Goal: Information Seeking & Learning: Learn about a topic

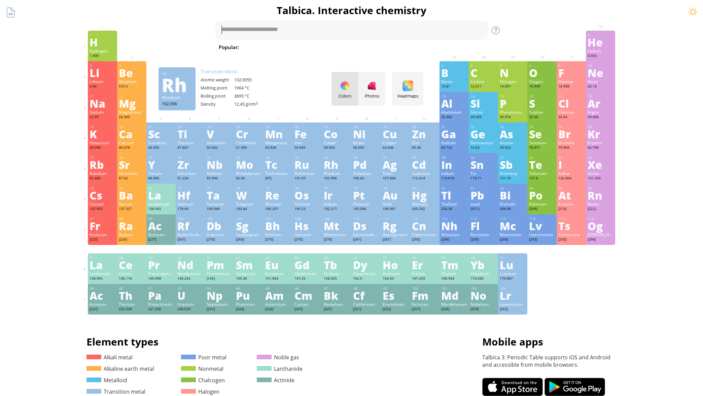
click at [335, 168] on div "Rh" at bounding box center [337, 164] width 26 height 11
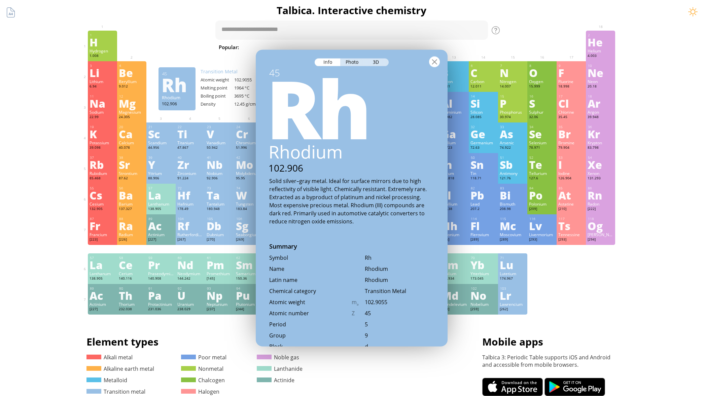
click at [433, 64] on div at bounding box center [434, 61] width 11 height 11
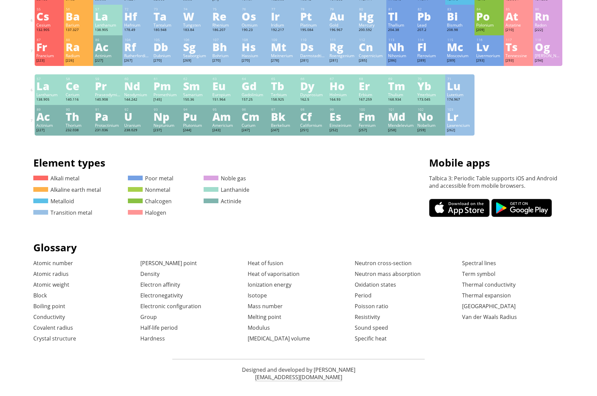
scroll to position [182, 0]
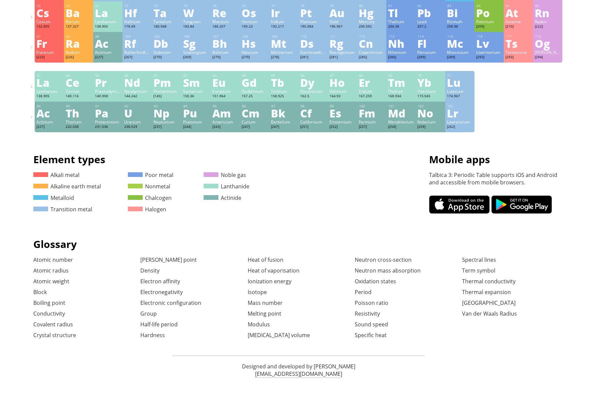
click at [468, 208] on link at bounding box center [459, 204] width 61 height 18
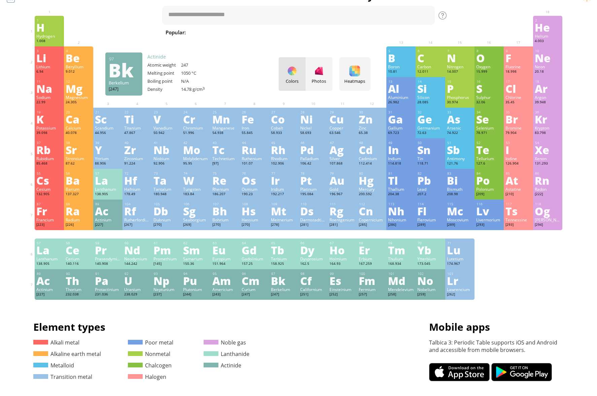
scroll to position [14, 0]
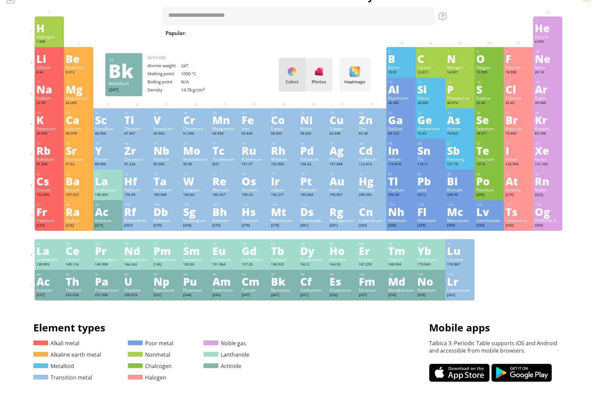
click at [321, 75] on div at bounding box center [318, 71] width 11 height 11
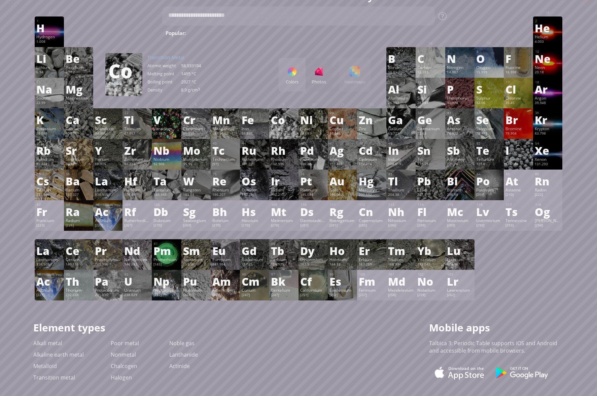
click at [357, 72] on div "Colors Photos Heatmaps Heatmaps Normal mode Melting point Boiling point Density…" at bounding box center [325, 75] width 92 height 34
click at [292, 78] on div "Colors" at bounding box center [292, 75] width 27 height 34
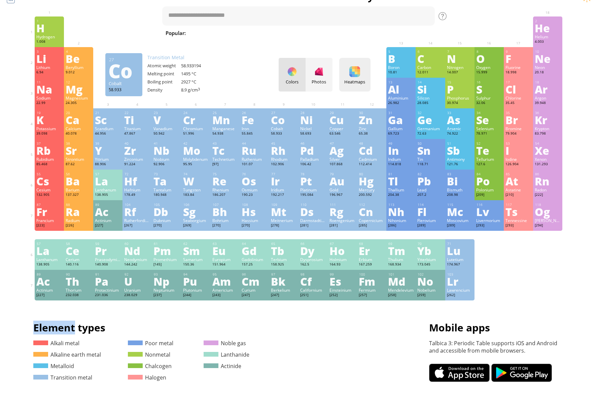
click at [362, 73] on div "Heatmaps Heatmaps Normal mode Melting point Boiling point Density Atomic weight…" at bounding box center [354, 75] width 31 height 34
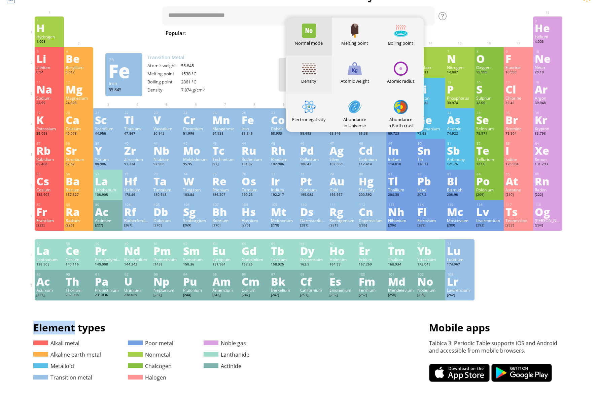
drag, startPoint x: 313, startPoint y: 74, endPoint x: 309, endPoint y: 77, distance: 5.6
click at [313, 74] on div at bounding box center [309, 69] width 14 height 14
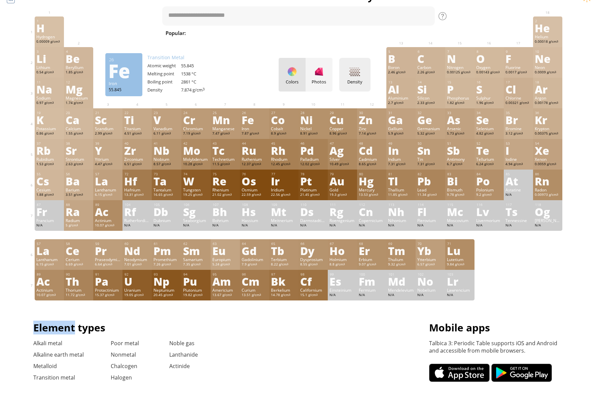
click at [357, 79] on div "Density" at bounding box center [355, 82] width 28 height 6
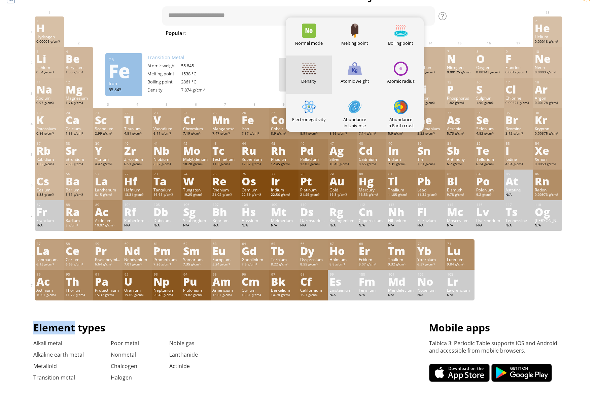
click at [355, 75] on div at bounding box center [354, 69] width 14 height 14
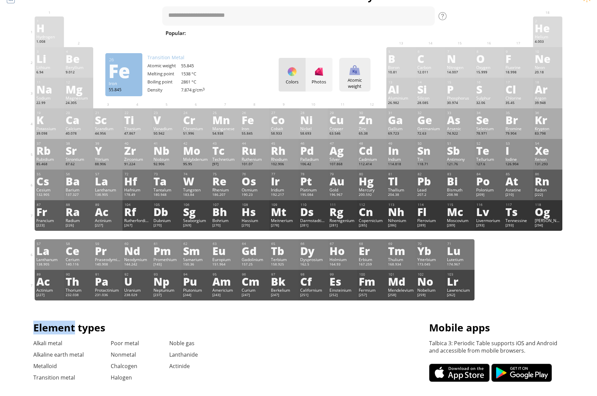
click at [363, 78] on div "Atomic weight" at bounding box center [355, 83] width 28 height 12
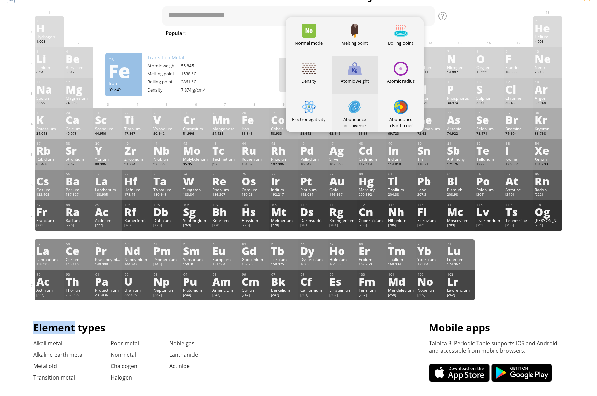
click at [357, 105] on div at bounding box center [354, 107] width 14 height 14
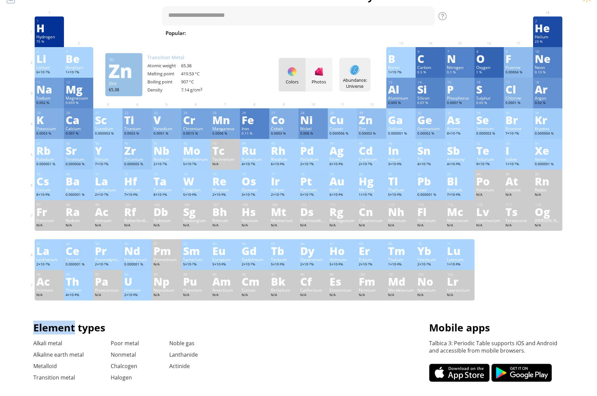
click at [365, 76] on div "Abundance: Universe Heatmaps Normal mode Melting point Boiling point Density At…" at bounding box center [354, 75] width 31 height 34
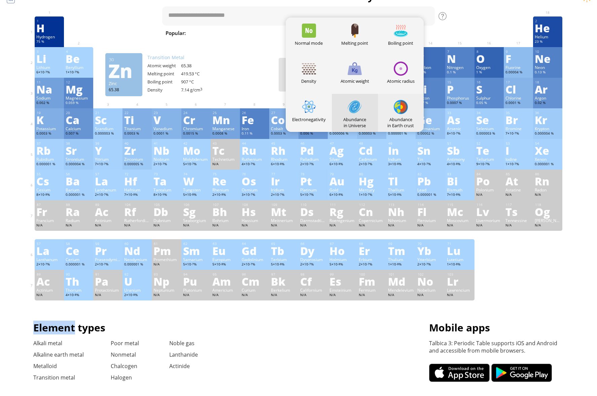
click at [399, 106] on div at bounding box center [401, 107] width 14 height 14
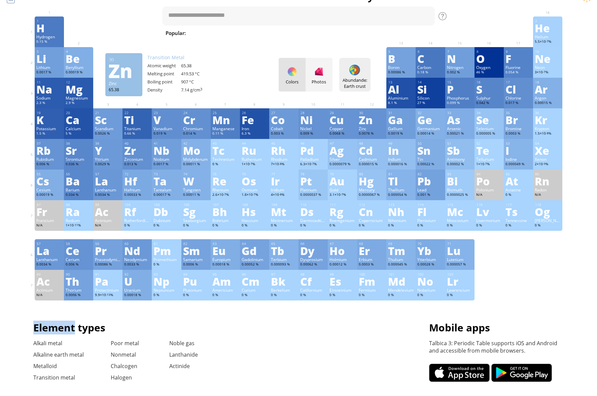
click at [363, 80] on div "Abundande: Earth crust" at bounding box center [355, 83] width 28 height 12
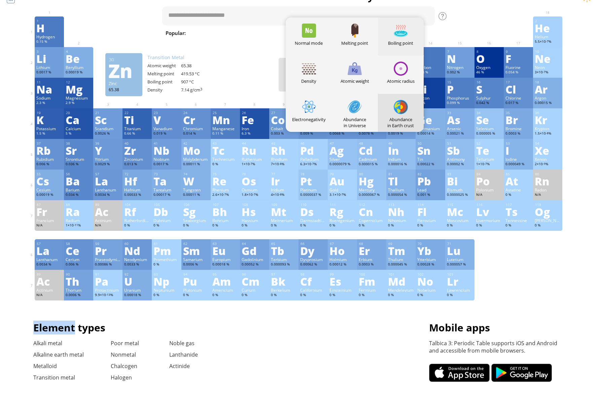
click at [403, 34] on div at bounding box center [401, 31] width 14 height 14
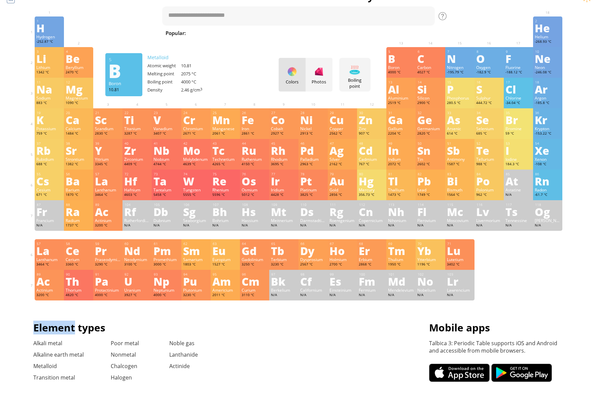
click at [292, 74] on div "Colors Photos" at bounding box center [306, 75] width 54 height 34
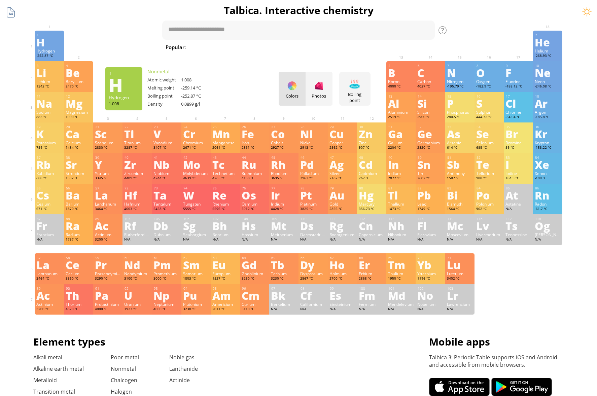
click at [12, 13] on div at bounding box center [10, 12] width 13 height 13
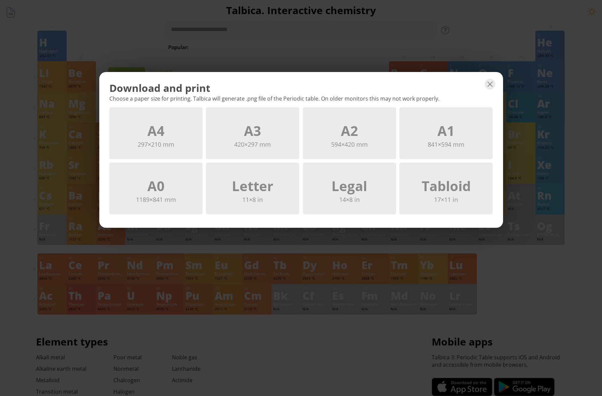
click at [157, 125] on div at bounding box center [155, 116] width 17 height 17
click at [485, 84] on div at bounding box center [489, 84] width 11 height 11
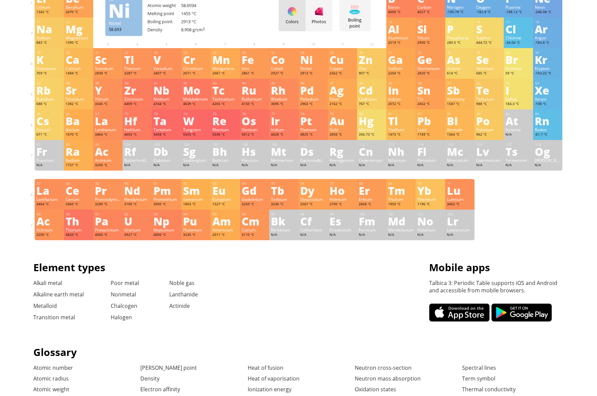
scroll to position [182, 0]
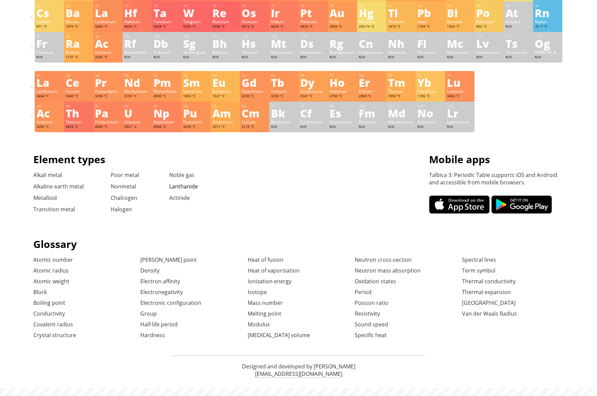
click at [184, 189] on link "Lanthanide" at bounding box center [183, 186] width 29 height 7
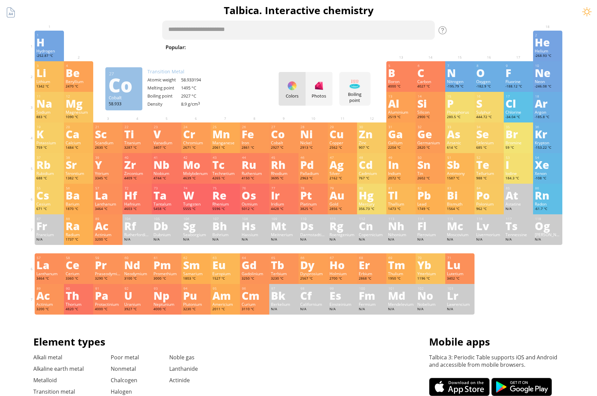
click at [207, 30] on textarea at bounding box center [298, 30] width 272 height 19
click at [372, 47] on span "Methane" at bounding box center [386, 47] width 29 height 8
click at [419, 31] on div "Show info" at bounding box center [418, 30] width 34 height 7
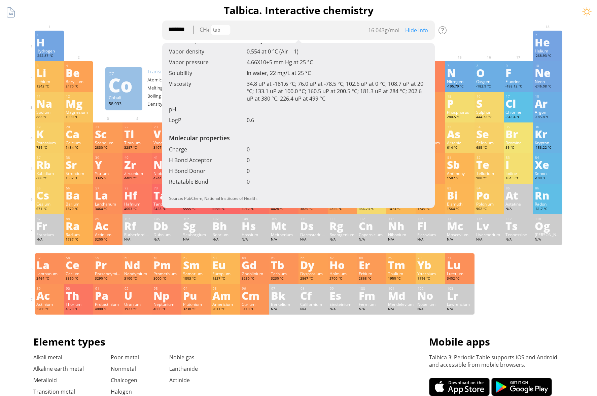
scroll to position [270, 0]
click at [143, 34] on div at bounding box center [137, 35] width 26 height 5
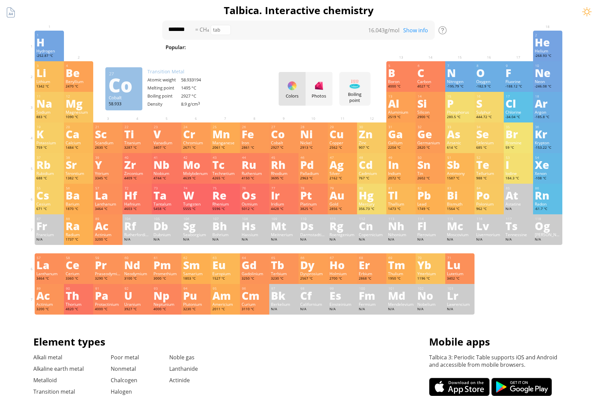
click at [483, 48] on span "C 2 H 5 OH" at bounding box center [497, 47] width 28 height 8
type textarea "******"
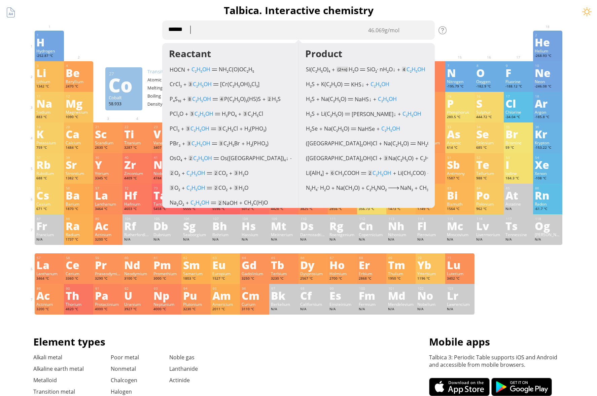
scroll to position [265, 0]
click at [227, 69] on span "NH 2 C(O)OC 2 H 5" at bounding box center [236, 69] width 35 height 7
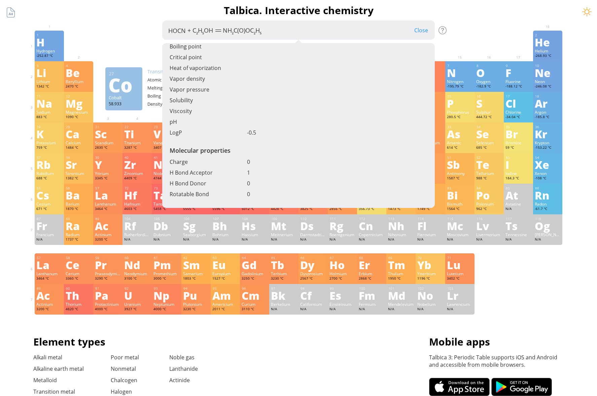
scroll to position [323, 0]
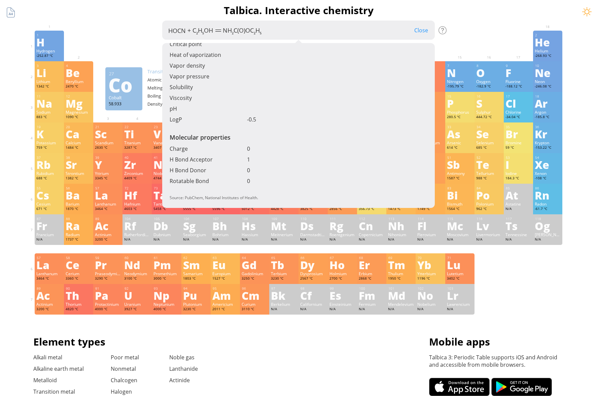
click at [134, 38] on div at bounding box center [137, 35] width 26 height 5
